Goal: Task Accomplishment & Management: Manage account settings

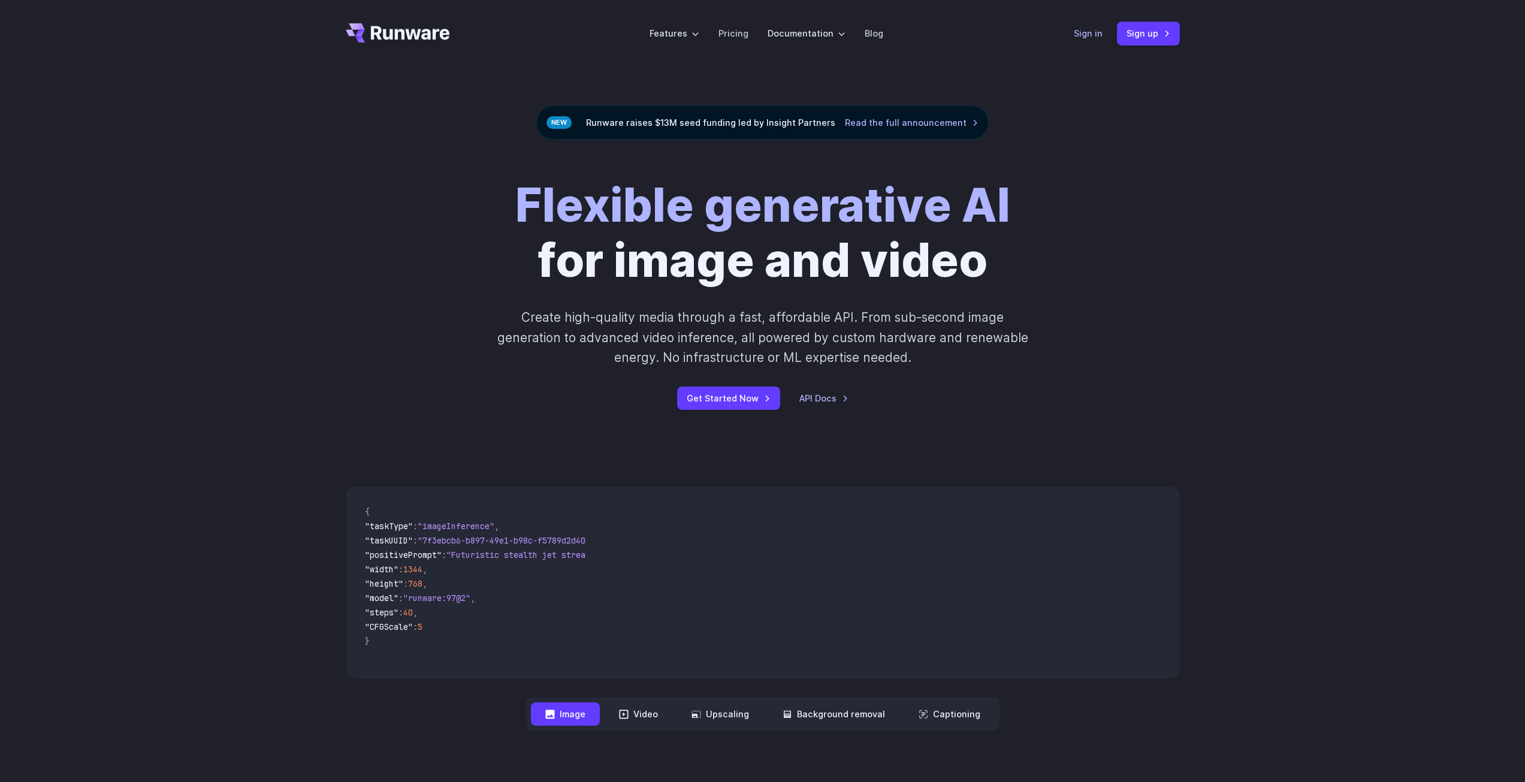
click at [1079, 31] on link "Sign in" at bounding box center [1088, 33] width 29 height 14
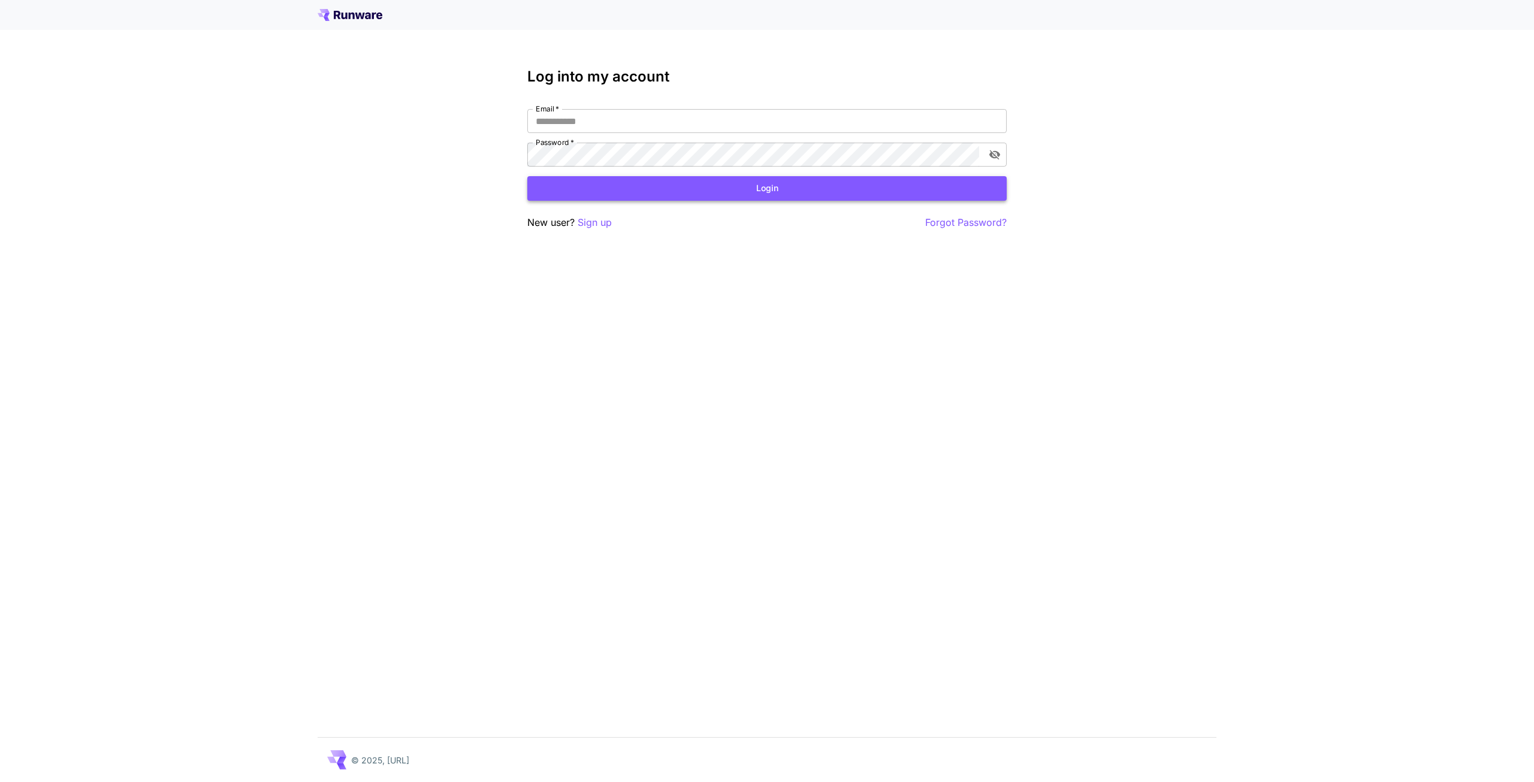
type input "**********"
click at [849, 188] on button "Login" at bounding box center [766, 188] width 479 height 25
